Goal: Check status

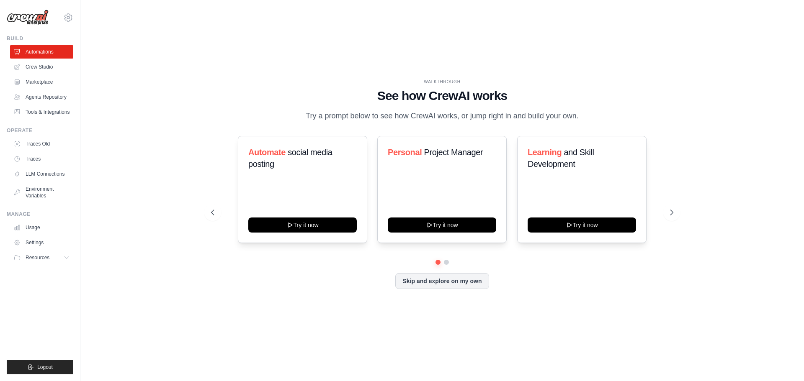
click at [430, 288] on button "Skip and explore on my own" at bounding box center [441, 281] width 93 height 16
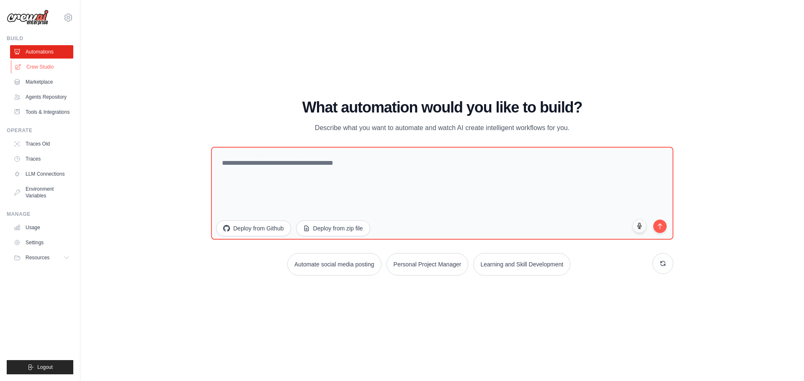
click at [56, 67] on link "Crew Studio" at bounding box center [42, 66] width 63 height 13
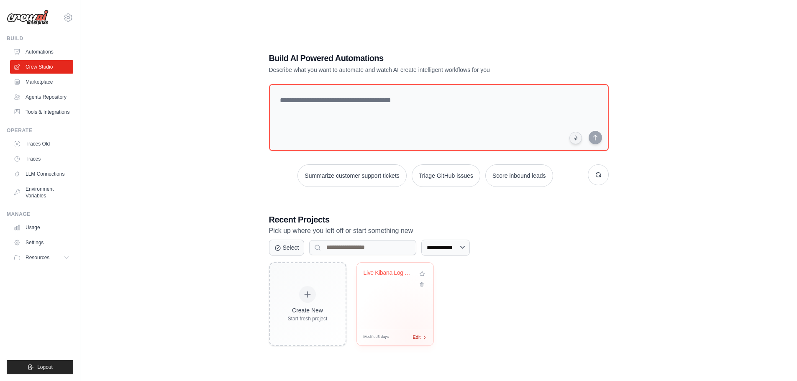
click at [414, 336] on span "Edit" at bounding box center [417, 337] width 8 height 7
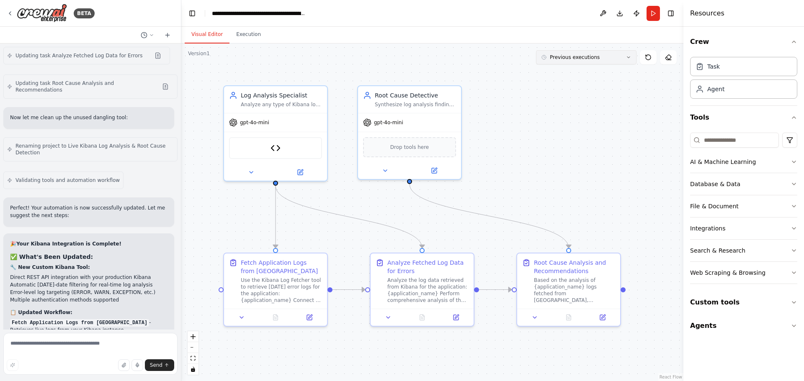
click at [621, 58] on button "Previous executions" at bounding box center [586, 57] width 100 height 14
click at [575, 152] on div "[DATE]" at bounding box center [591, 155] width 84 height 7
click at [242, 39] on button "Execution" at bounding box center [248, 35] width 38 height 18
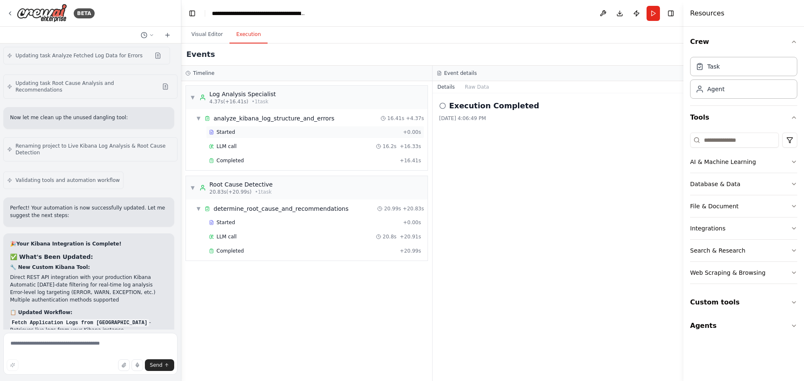
click at [251, 134] on div "Started" at bounding box center [304, 132] width 190 height 7
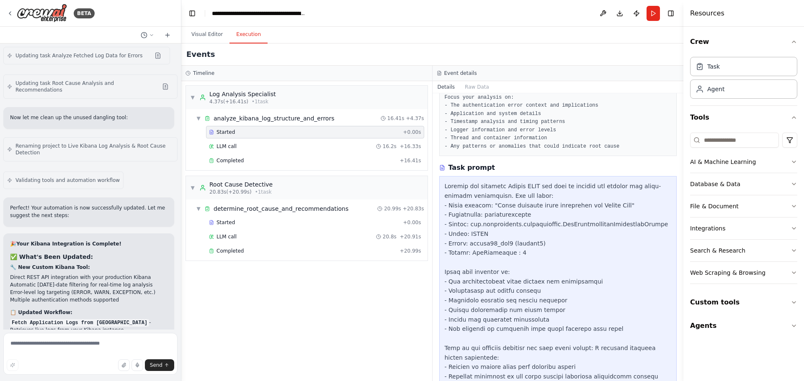
scroll to position [202, 0]
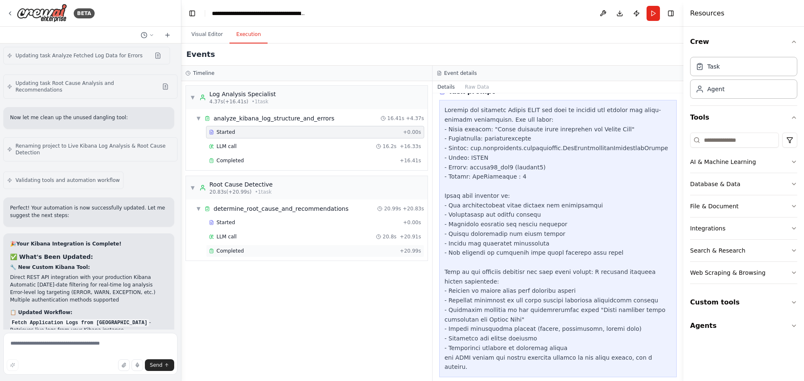
click at [249, 251] on div "Completed" at bounding box center [303, 251] width 188 height 7
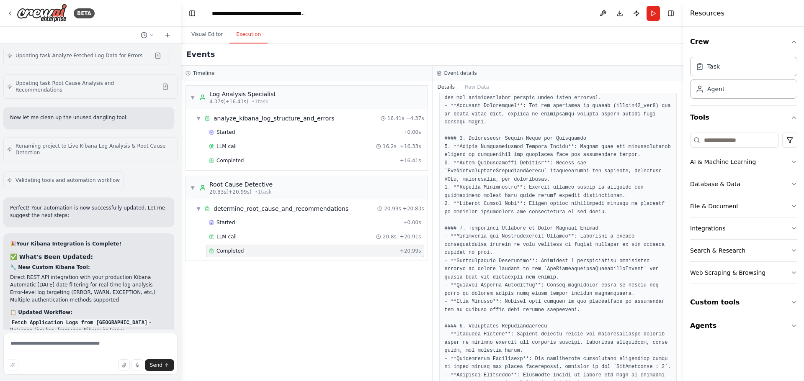
scroll to position [369, 0]
